Goal: Task Accomplishment & Management: Complete application form

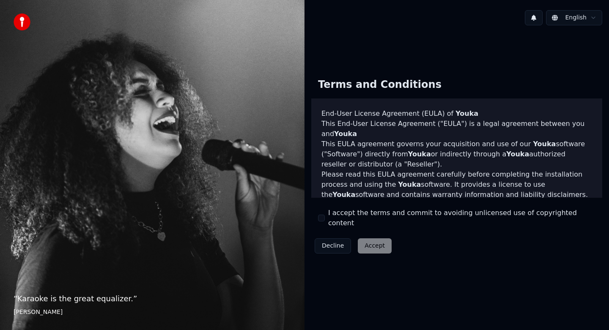
click at [375, 242] on div "Decline Accept" at bounding box center [353, 246] width 84 height 22
click at [370, 241] on div "Decline Accept" at bounding box center [353, 246] width 84 height 22
click at [353, 136] on p "This End-User License Agreement ("EULA") is a legal agreement between you and Y…" at bounding box center [456, 129] width 271 height 20
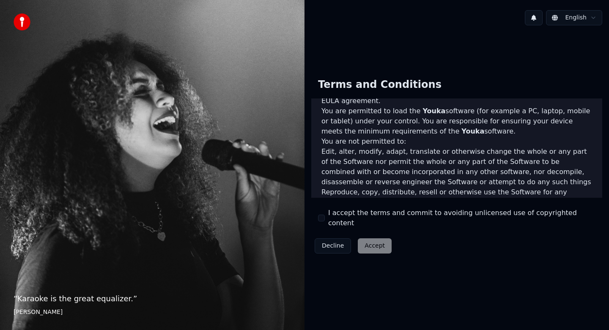
scroll to position [510, 0]
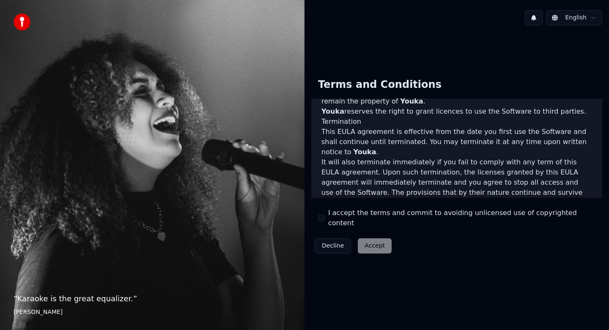
click at [370, 241] on div "Decline Accept" at bounding box center [353, 246] width 84 height 22
click at [323, 216] on button "I accept the terms and commit to avoiding unlicensed use of copyrighted content" at bounding box center [321, 218] width 7 height 7
click at [378, 242] on button "Accept" at bounding box center [375, 246] width 34 height 15
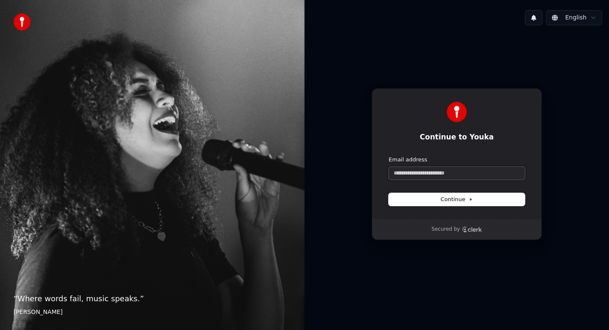
click at [465, 173] on input "Email address" at bounding box center [457, 173] width 136 height 13
click at [389, 156] on button "submit" at bounding box center [389, 156] width 0 height 0
type input "**********"
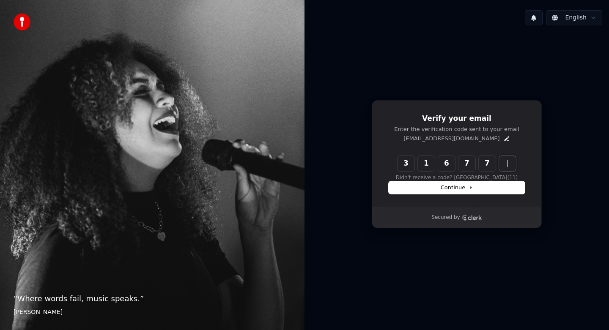
type input "******"
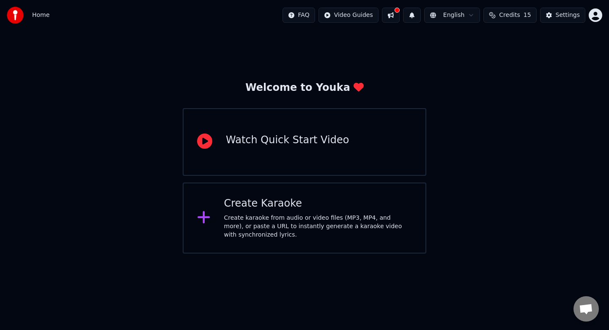
click at [212, 140] on icon at bounding box center [204, 141] width 15 height 15
